Goal: Navigation & Orientation: Find specific page/section

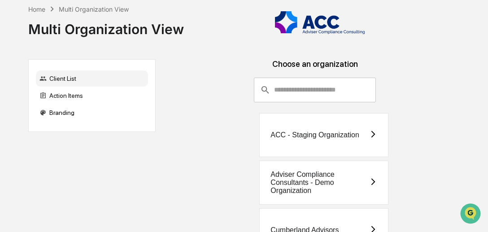
scroll to position [134, 0]
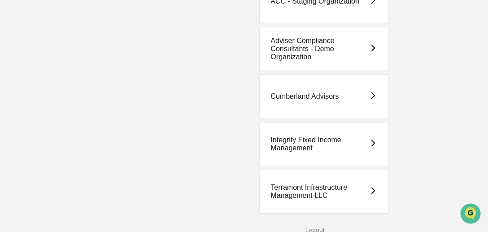
click at [326, 95] on div "Cumberland Advisors" at bounding box center [304, 96] width 68 height 8
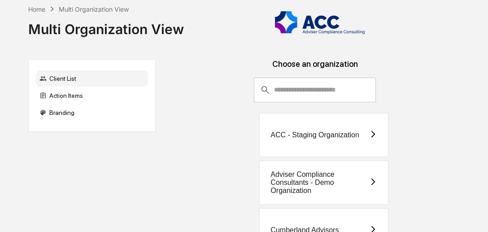
click at [486, 172] on div "Home Multi Organization View Multi Organization View Client List Action Items B…" at bounding box center [244, 183] width 488 height 367
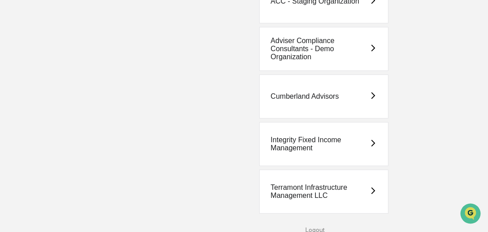
click at [299, 150] on div "Integrity Fixed Income Management" at bounding box center [319, 144] width 99 height 16
